Goal: Communication & Community: Answer question/provide support

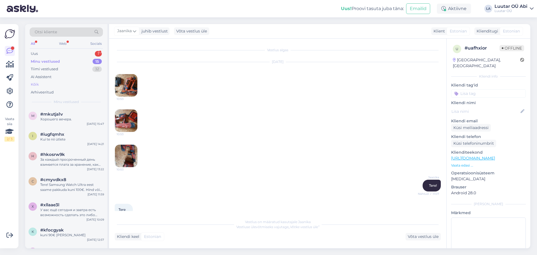
scroll to position [155, 0]
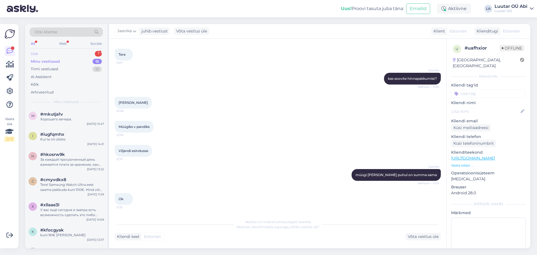
click at [40, 55] on div "Uus 1" at bounding box center [66, 54] width 73 height 8
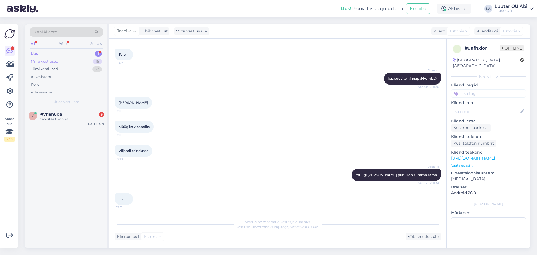
click at [43, 63] on div "Minu vestlused" at bounding box center [45, 62] width 28 height 6
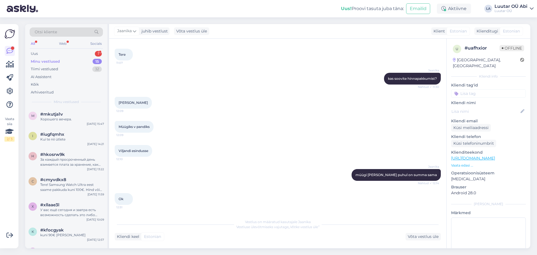
click at [44, 63] on div "Minu vestlused" at bounding box center [45, 62] width 29 height 6
click at [60, 42] on div "Web" at bounding box center [63, 43] width 10 height 7
click at [32, 42] on div "All" at bounding box center [33, 43] width 6 height 7
click at [35, 54] on div "Uus" at bounding box center [34, 54] width 7 height 6
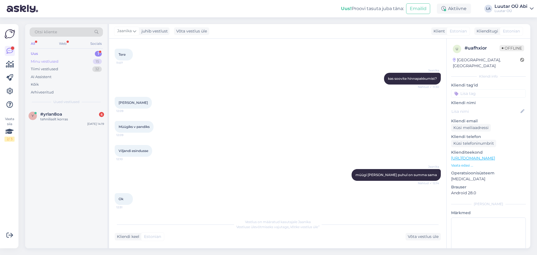
click at [41, 62] on div "Minu vestlused" at bounding box center [45, 62] width 28 height 6
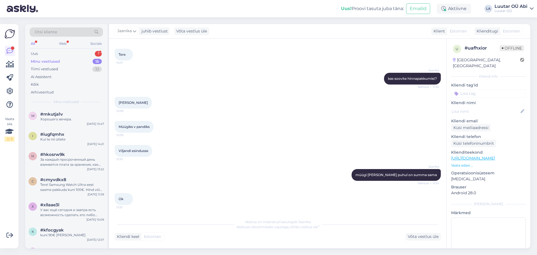
click at [41, 49] on div "Otsi kliente All Web Socials Uus 1 Minu vestlused 15 Tiimi vestlused 32 AI Assi…" at bounding box center [66, 66] width 82 height 84
click at [41, 52] on div "Uus 1" at bounding box center [66, 54] width 73 height 8
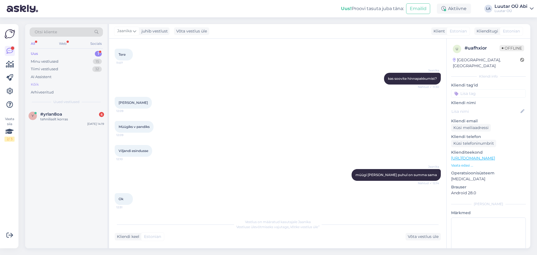
click at [39, 85] on div "Kõik" at bounding box center [66, 85] width 73 height 8
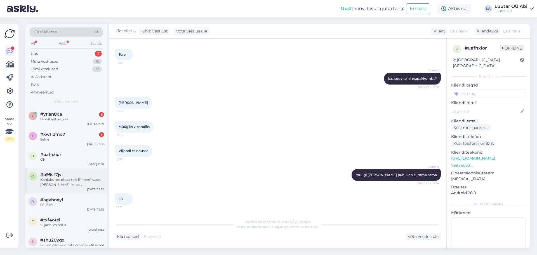
click at [67, 184] on div "Kahjuks me ei saa teie iPhone'i vastu [PERSON_NAME], kuna [PERSON_NAME] aku sei…" at bounding box center [72, 182] width 64 height 10
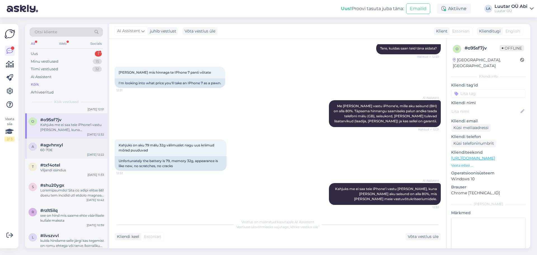
scroll to position [56, 0]
click at [65, 192] on div at bounding box center [72, 191] width 64 height 10
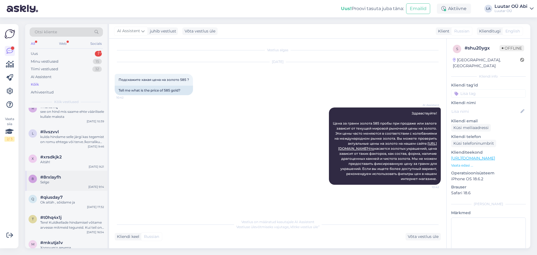
scroll to position [168, 0]
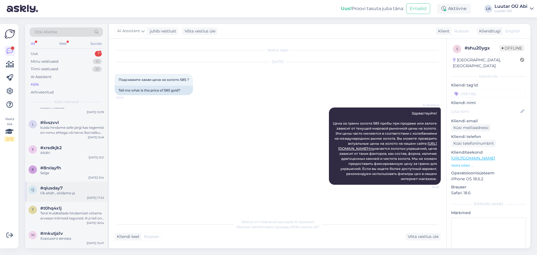
click at [49, 187] on span "#qiusday7" at bounding box center [51, 187] width 22 height 5
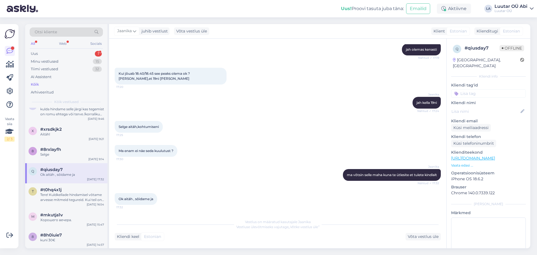
scroll to position [196, 0]
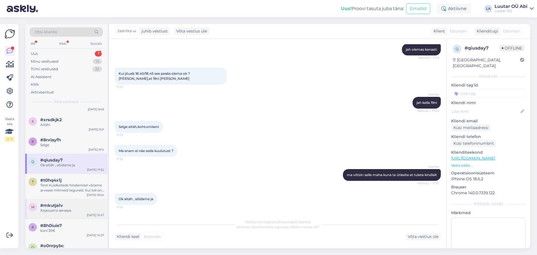
click at [53, 206] on span "#mkutja1v" at bounding box center [51, 205] width 23 height 5
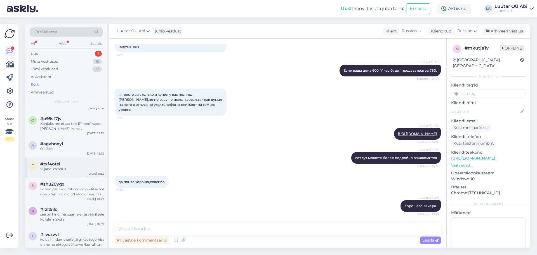
scroll to position [0, 0]
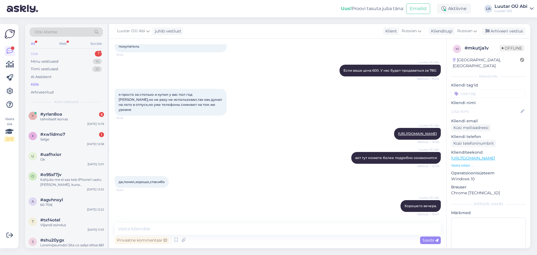
click at [33, 53] on div "Uus" at bounding box center [34, 54] width 7 height 6
